Goal: Task Accomplishment & Management: Manage account settings

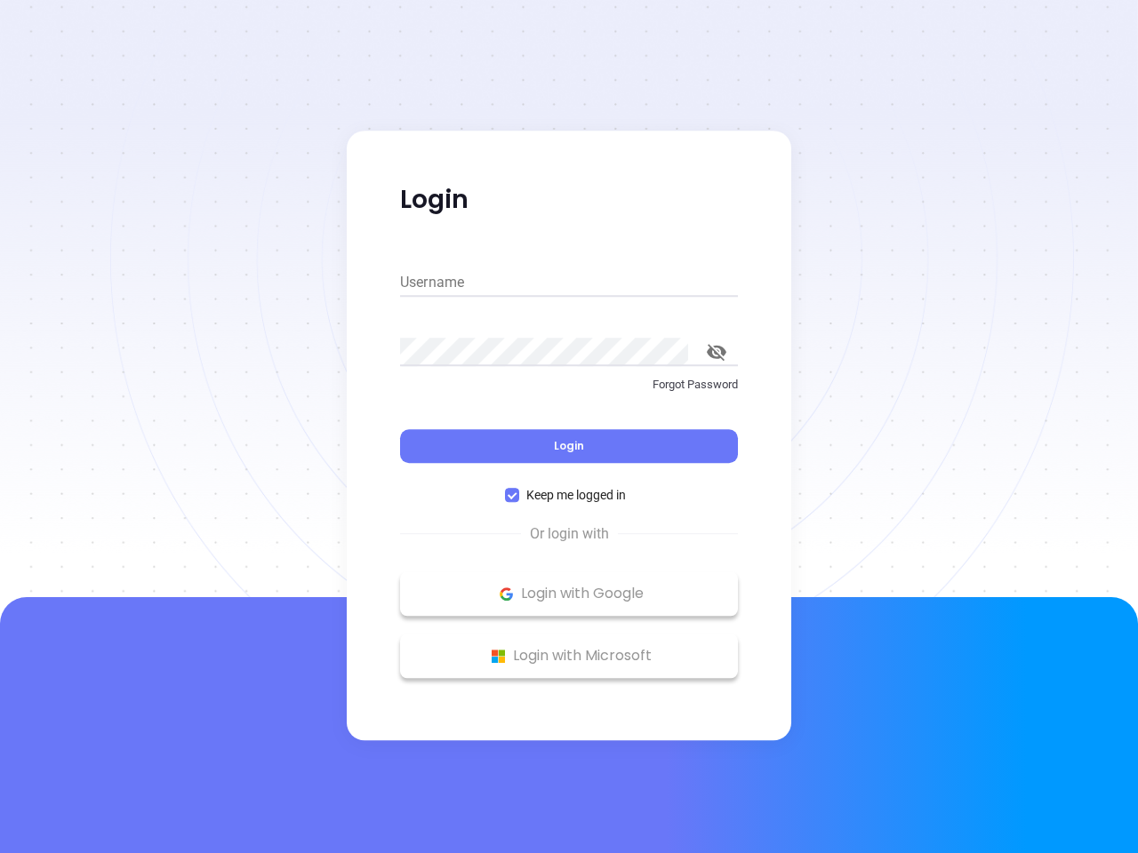
click at [569, 427] on div "Login" at bounding box center [569, 435] width 338 height 55
click at [569, 283] on input "Username" at bounding box center [569, 282] width 338 height 28
click at [716, 352] on icon "toggle password visibility" at bounding box center [717, 352] width 20 height 17
click at [569, 446] on span "Login" at bounding box center [569, 445] width 30 height 15
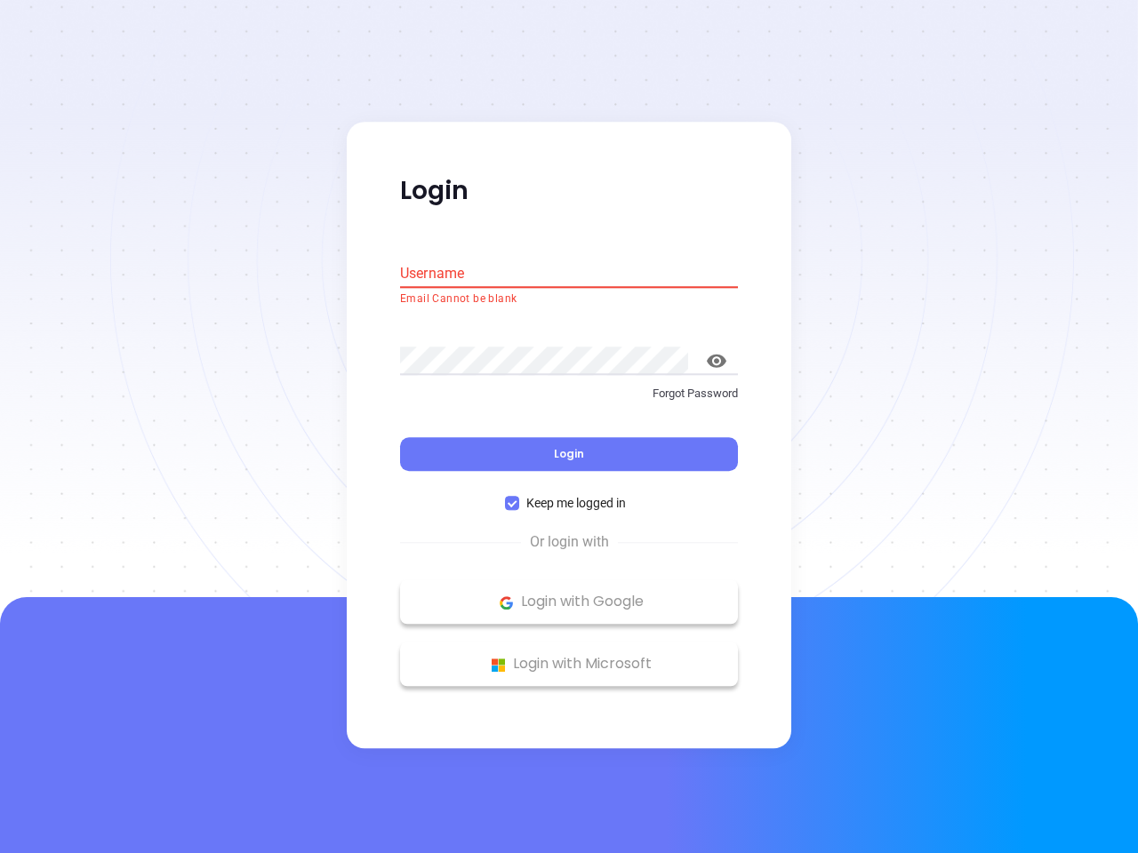
click at [569, 495] on span "Keep me logged in" at bounding box center [576, 504] width 114 height 20
click at [519, 497] on input "Keep me logged in" at bounding box center [512, 504] width 14 height 14
checkbox input "false"
click at [569, 594] on p "Login with Google" at bounding box center [569, 602] width 320 height 27
click at [569, 656] on p "Login with Microsoft" at bounding box center [569, 665] width 320 height 27
